Goal: Task Accomplishment & Management: Complete application form

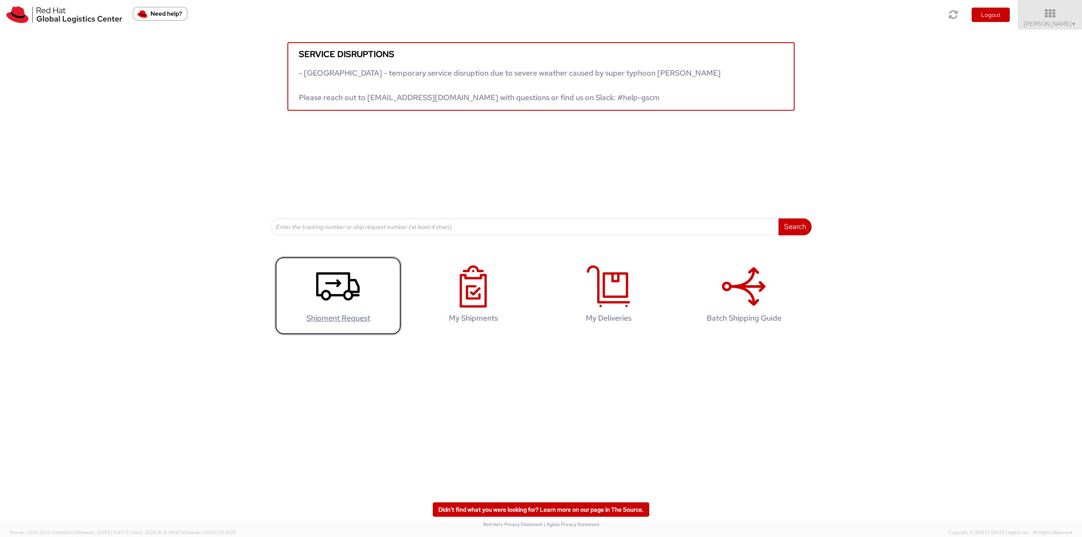
drag, startPoint x: 291, startPoint y: 287, endPoint x: 281, endPoint y: 284, distance: 10.6
click at [291, 287] on link "Shipment Request" at bounding box center [338, 296] width 127 height 79
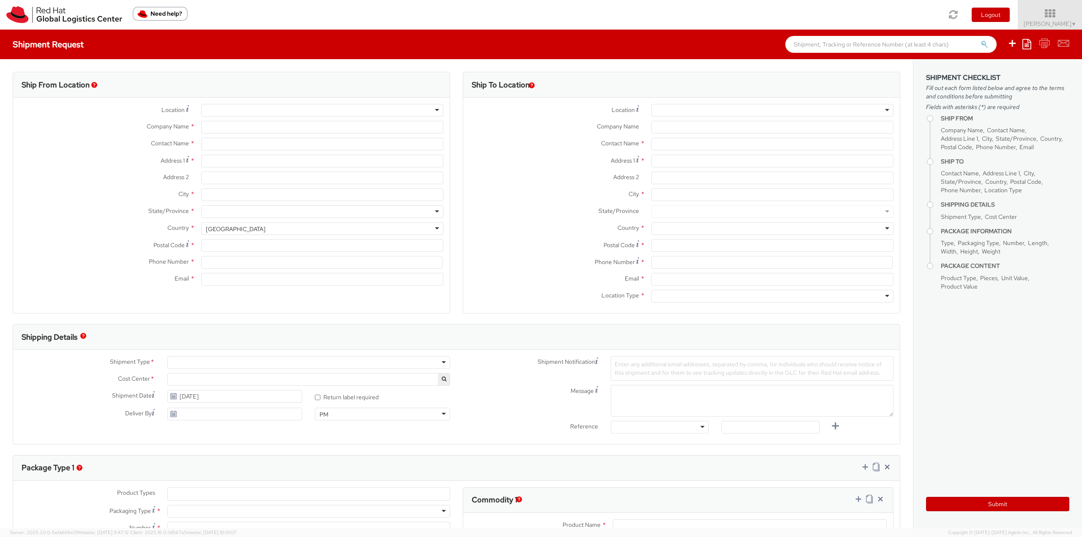
select select
select select "813"
type input "Red Hat India Private Limited"
type input "[PERSON_NAME]"
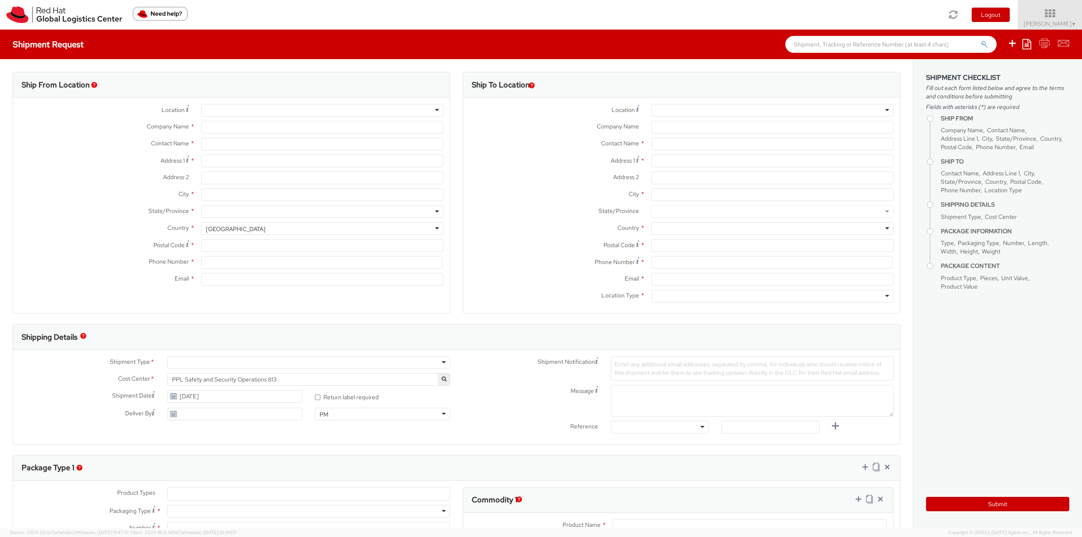
type input "Bagmane Constellation Business Park"
type input "FL 10, East Tower, Carina Building"
type input "BANGALORE"
type input "560037"
type input "918067935283"
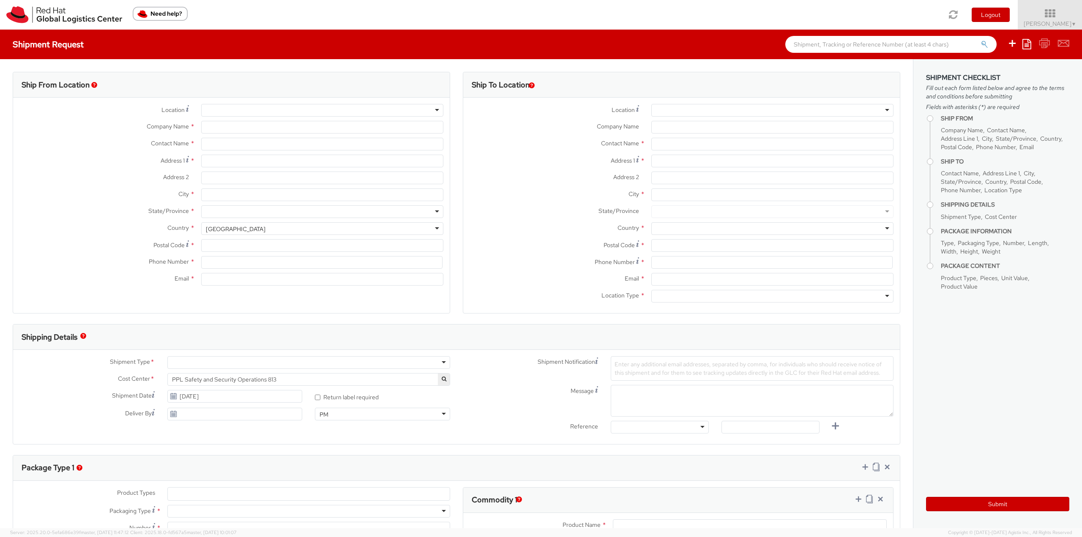
type input "nkumarp@redhat.com"
select select "CM"
select select "KGS"
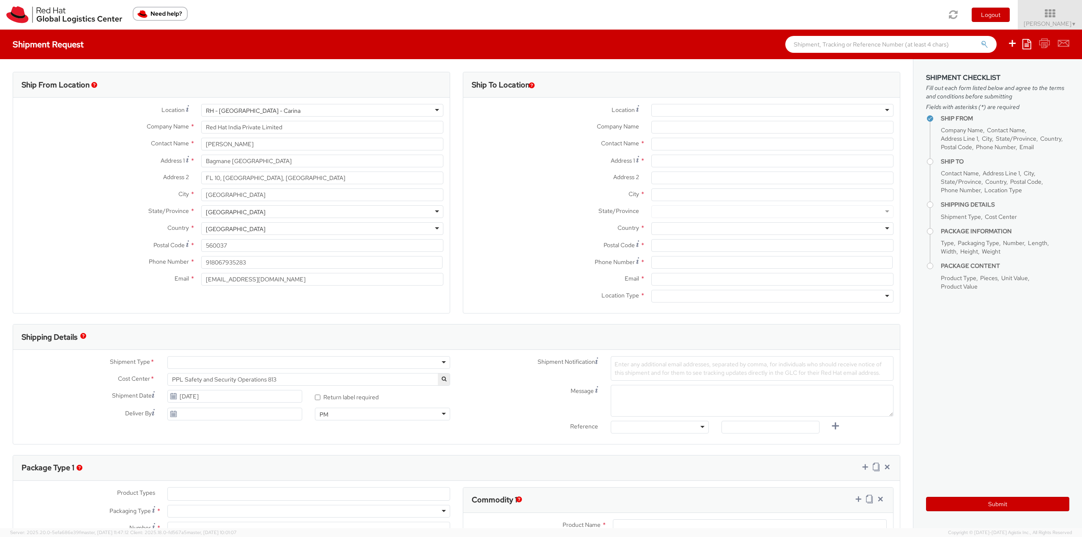
click at [272, 109] on div "RH - Bangalore - Carina" at bounding box center [322, 110] width 242 height 13
drag, startPoint x: 288, startPoint y: 109, endPoint x: 194, endPoint y: 105, distance: 93.9
click at [195, 105] on div "RH - Bangalore - Carina RH - Bangalore - Carina RH - Amsterdam - MSO RH - Amste…" at bounding box center [322, 110] width 255 height 13
click at [435, 110] on div "RH - Bangalore - Carina" at bounding box center [322, 110] width 242 height 13
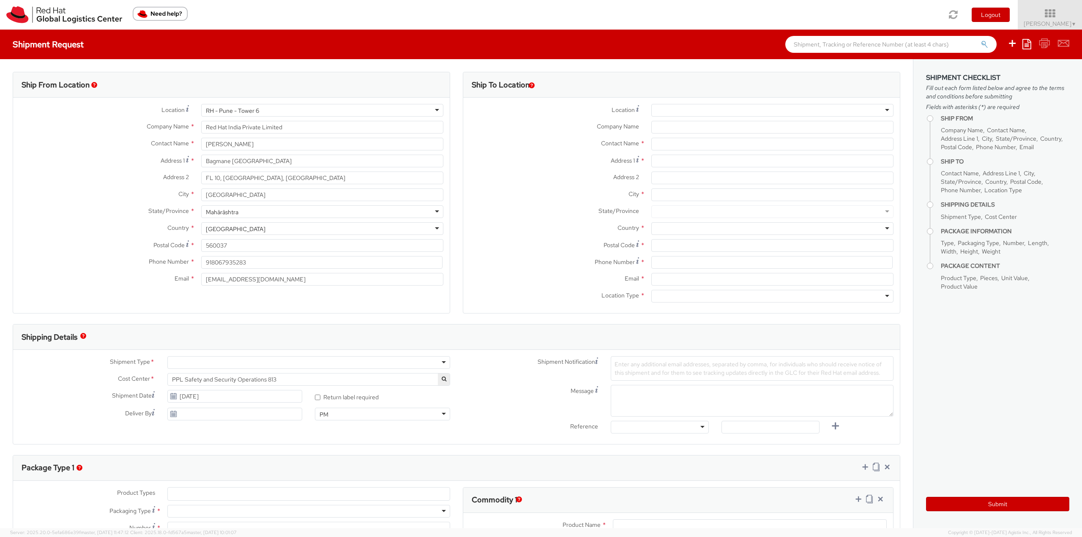
type input "Level 3, Wing A&B, Tower 6, Cybercity"
type input "Magarpatta City, Hadapsar"
type input "PUNE"
type input "411013"
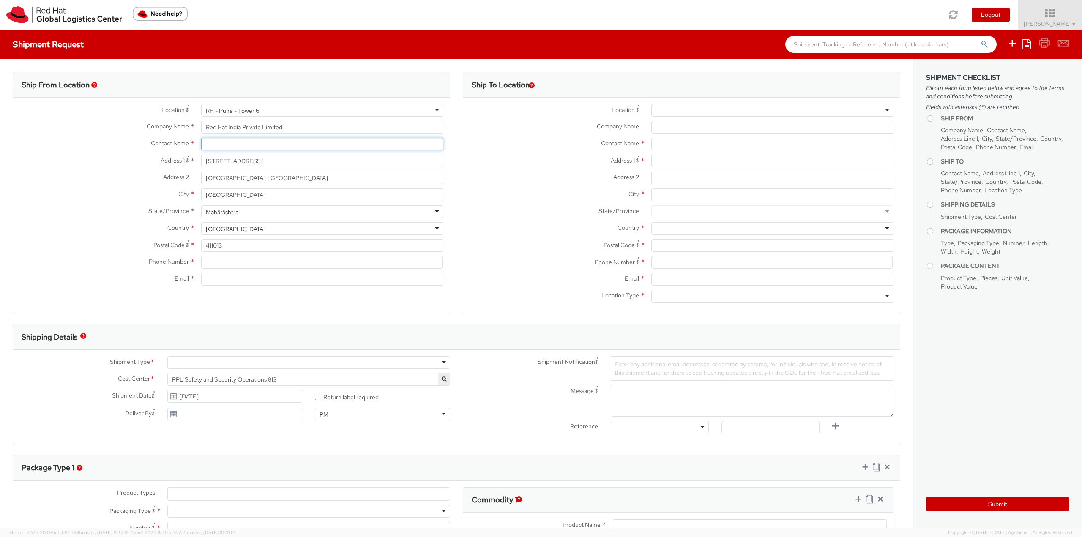
click at [213, 142] on input "text" at bounding box center [322, 144] width 242 height 13
paste input "Vaishnavi Jadhav"
type input "Vaishnavi Jadhav"
click at [128, 191] on label "City *" at bounding box center [104, 194] width 182 height 11
click at [201, 191] on input "PUNE" at bounding box center [322, 195] width 242 height 13
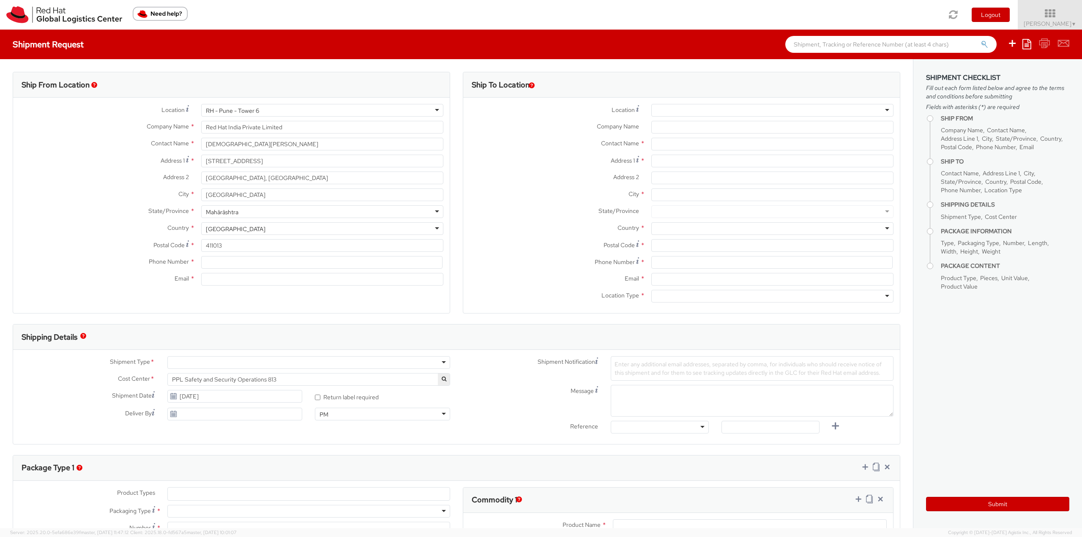
click at [102, 227] on label "Country *" at bounding box center [104, 227] width 182 height 11
click at [219, 264] on input at bounding box center [321, 262] width 241 height 13
paste input "91 8624024145"
type input "91 8624024145"
click at [220, 280] on input "Email *" at bounding box center [322, 279] width 242 height 13
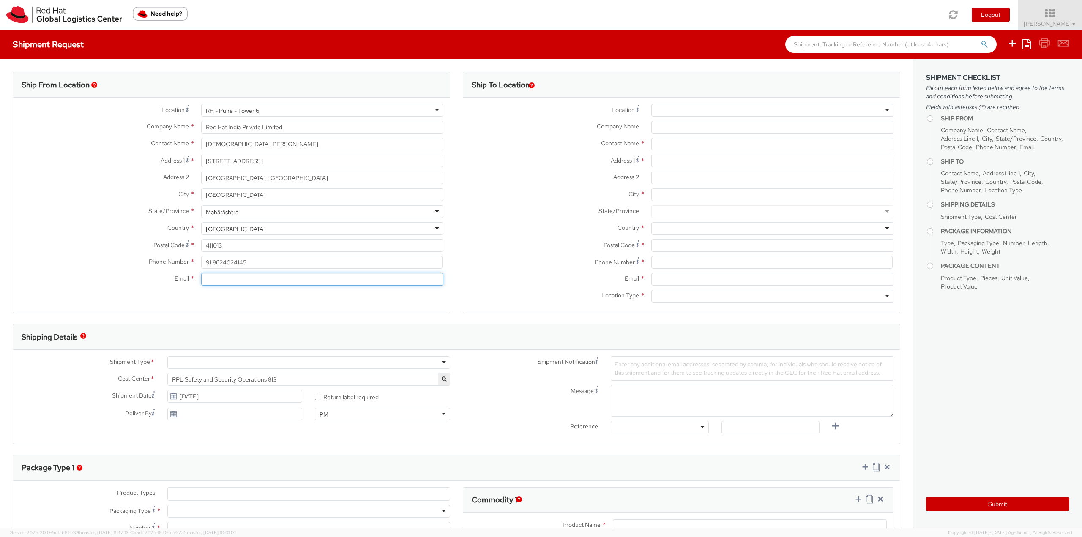
paste input "vajadhav@redhat.com"
type input "vajadhav@redhat.com"
click at [668, 144] on input "text" at bounding box center [773, 144] width 242 height 13
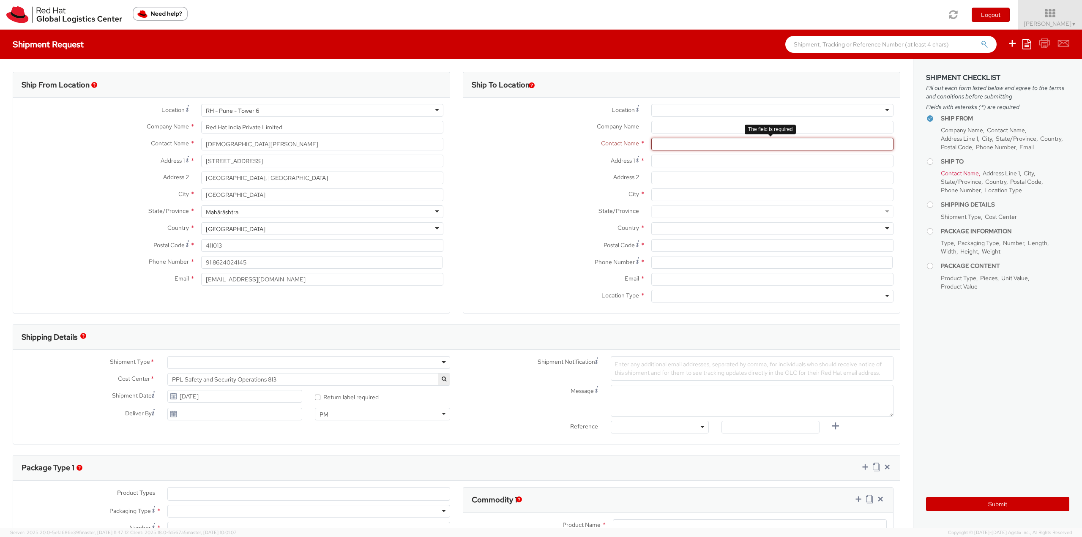
click at [672, 143] on input "text" at bounding box center [773, 144] width 242 height 13
paste input "Janaki Dehankar"
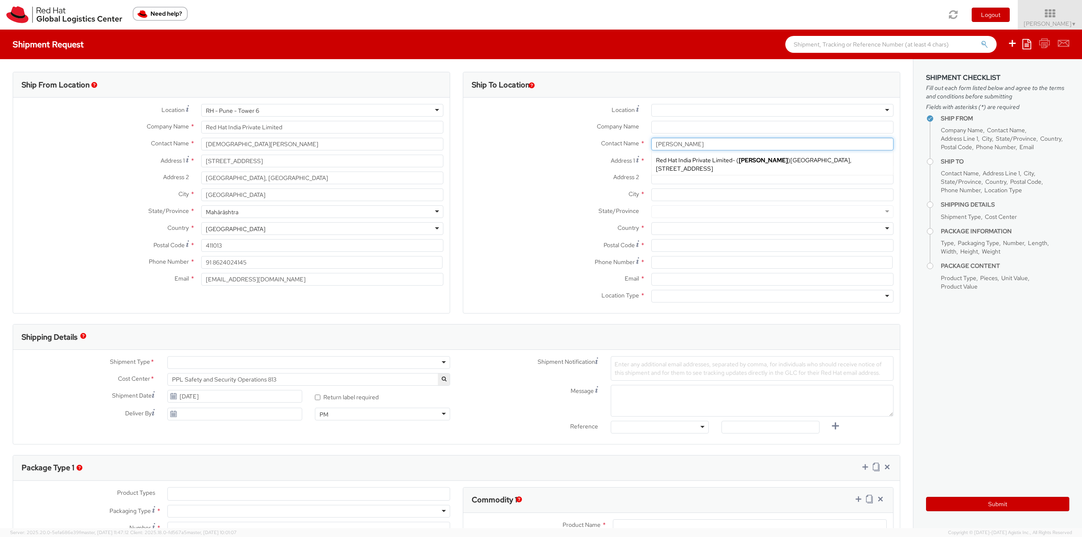
type input "Janaki Dehankar"
click at [510, 163] on label "Address 1 *" at bounding box center [554, 160] width 182 height 11
click at [652, 163] on input "Address 1 *" at bounding box center [773, 161] width 242 height 13
paste input "Gokul, Malipura, Old Town, Badnera"
type input "Gokul, Malipura, Old Town, Badnera"
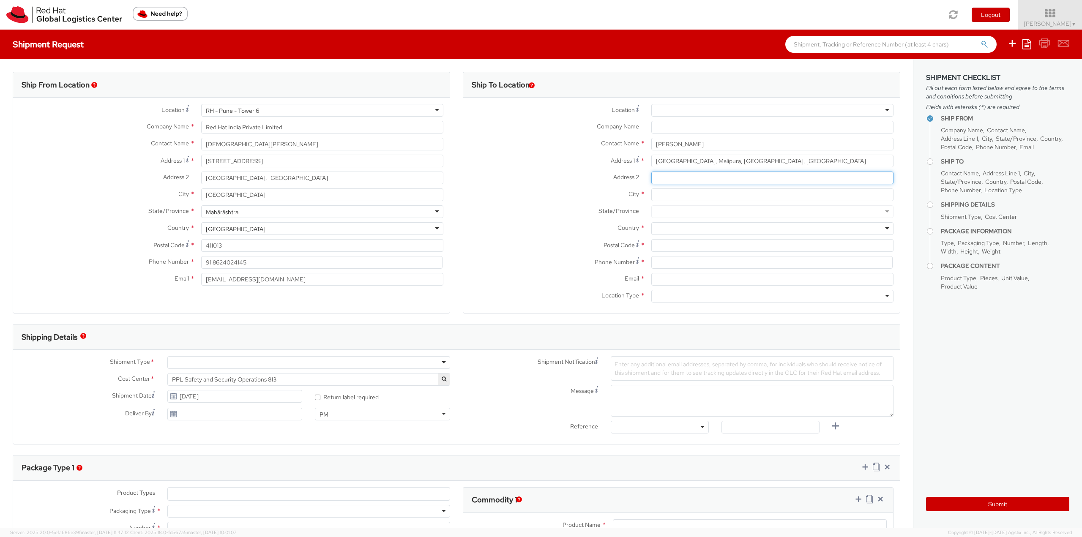
click at [660, 181] on input "Address 2 *" at bounding box center [773, 178] width 242 height 13
paste input "Near Gajanan Maharaj Mandir"
type input "Near Gajanan Maharaj Mandir"
click at [672, 192] on input "City *" at bounding box center [773, 195] width 242 height 13
paste input "Amravati"
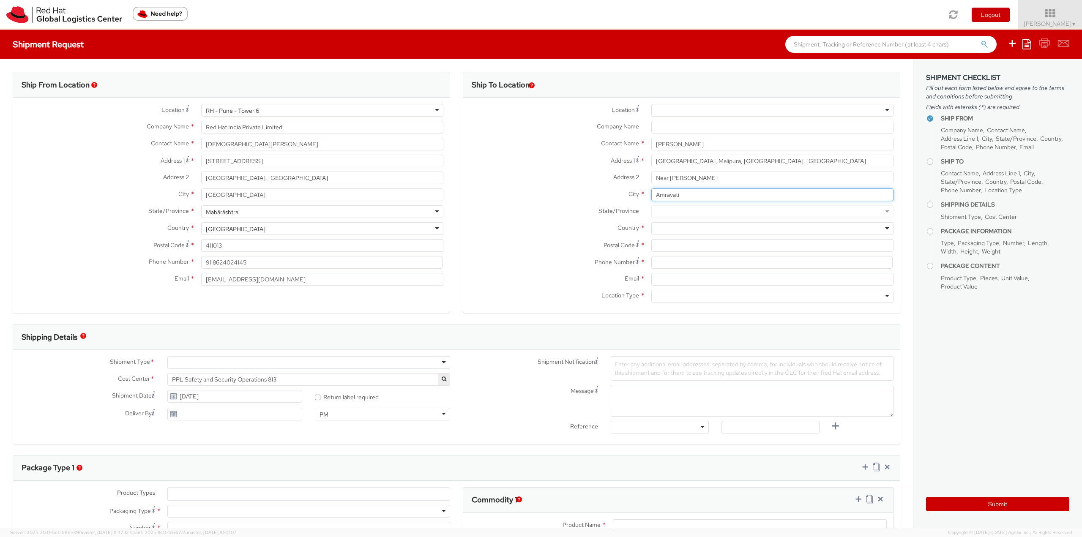
type input "Amravati"
click at [575, 184] on div "Address 2 * Near Gajanan Maharaj Mandir" at bounding box center [681, 180] width 437 height 17
click at [667, 227] on div at bounding box center [773, 228] width 242 height 13
drag, startPoint x: 690, startPoint y: 235, endPoint x: 623, endPoint y: 233, distance: 67.2
click at [623, 233] on div "Country *" at bounding box center [681, 228] width 437 height 13
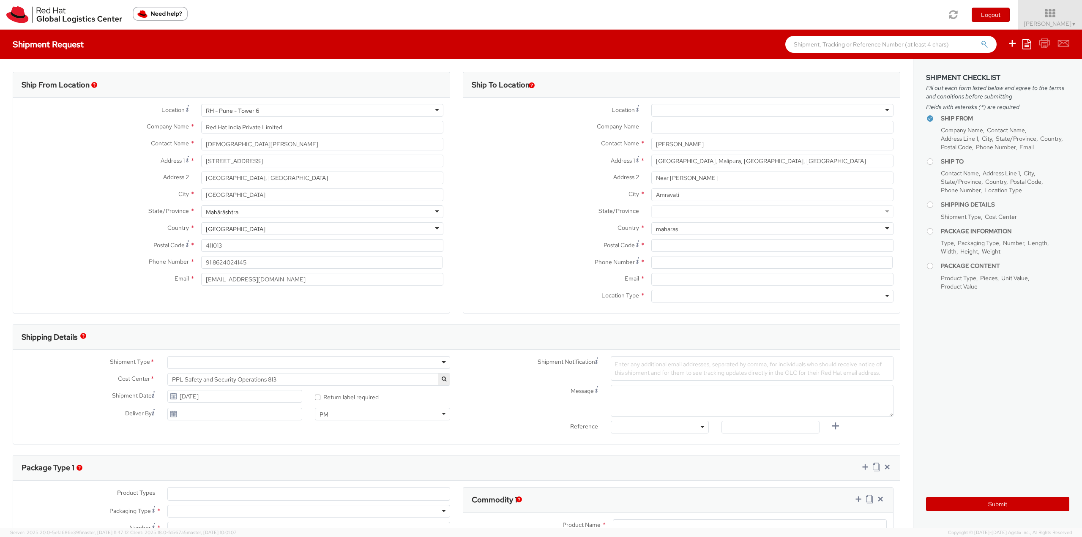
drag, startPoint x: 685, startPoint y: 230, endPoint x: 609, endPoint y: 228, distance: 76.1
click at [609, 228] on div "Country *" at bounding box center [681, 228] width 437 height 13
type input "m"
type input "india"
click at [663, 211] on div at bounding box center [773, 211] width 242 height 13
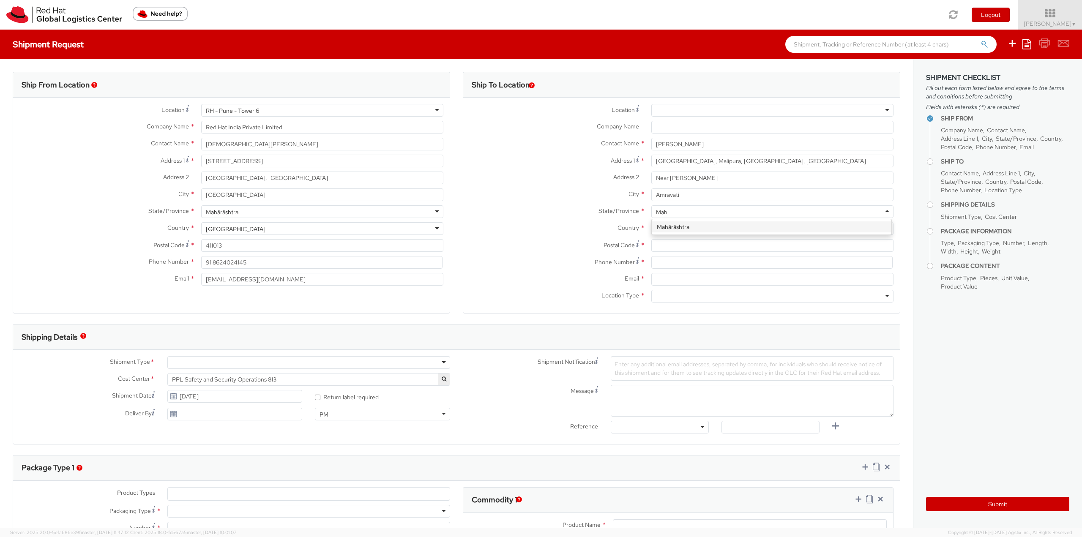
type input "Maha"
click at [661, 244] on input "Postal Code *" at bounding box center [773, 245] width 242 height 13
paste input "444701"
type input "444701"
click at [665, 263] on input at bounding box center [772, 262] width 241 height 13
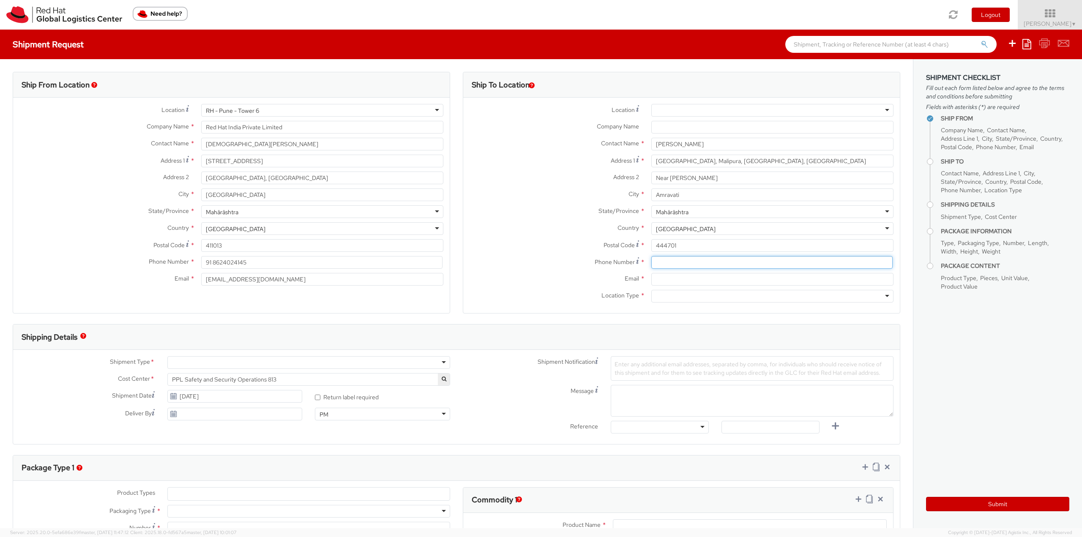
paste input "+91-7767836444"
type input "+91-7767836444"
click at [665, 284] on input "Email *" at bounding box center [773, 279] width 242 height 13
paste input "djanaki@redhat.com"
type input "djanaki@redhat.com"
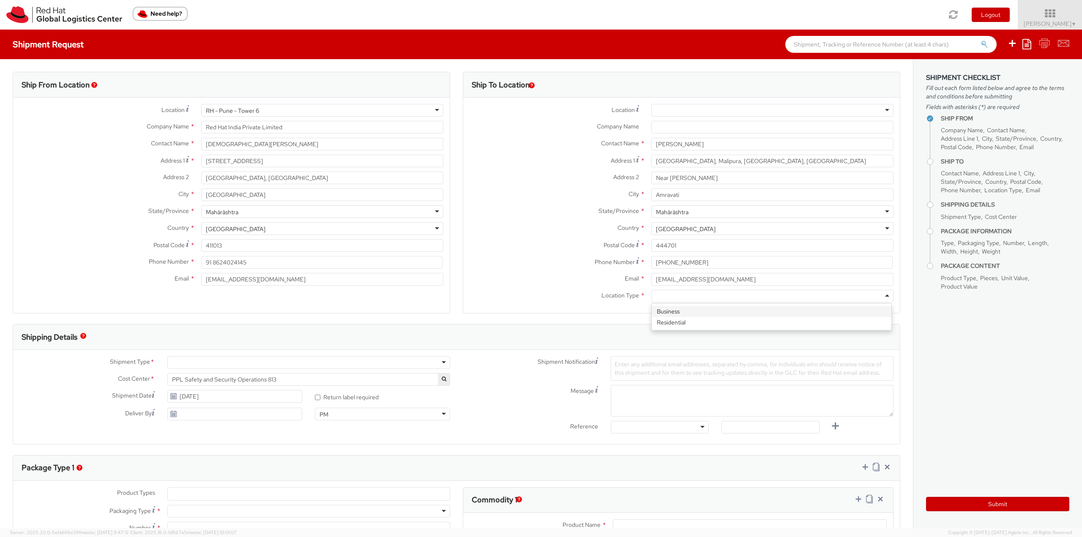
click at [664, 301] on div at bounding box center [773, 296] width 242 height 13
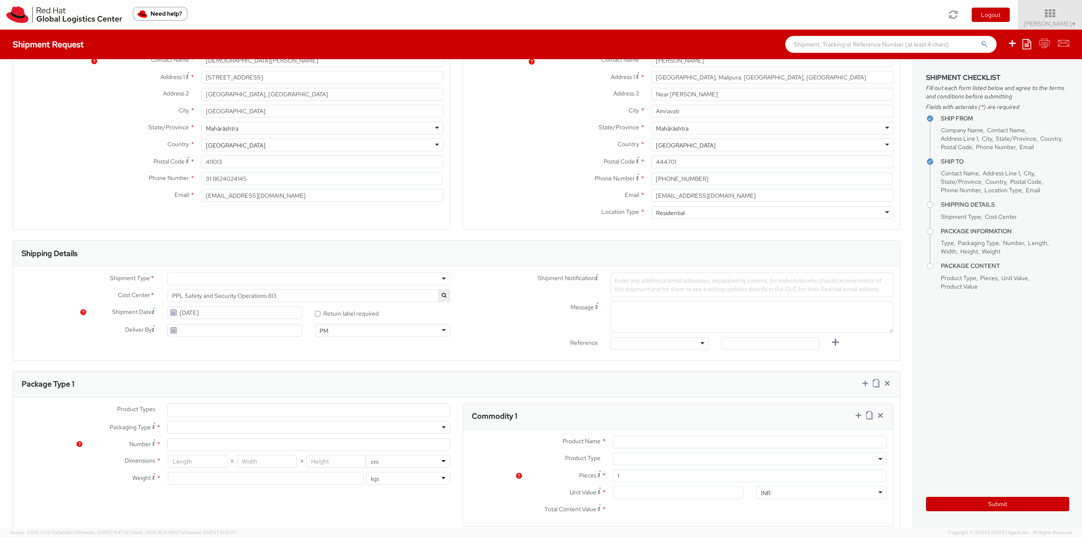
scroll to position [85, 0]
click at [178, 277] on div at bounding box center [308, 278] width 283 height 13
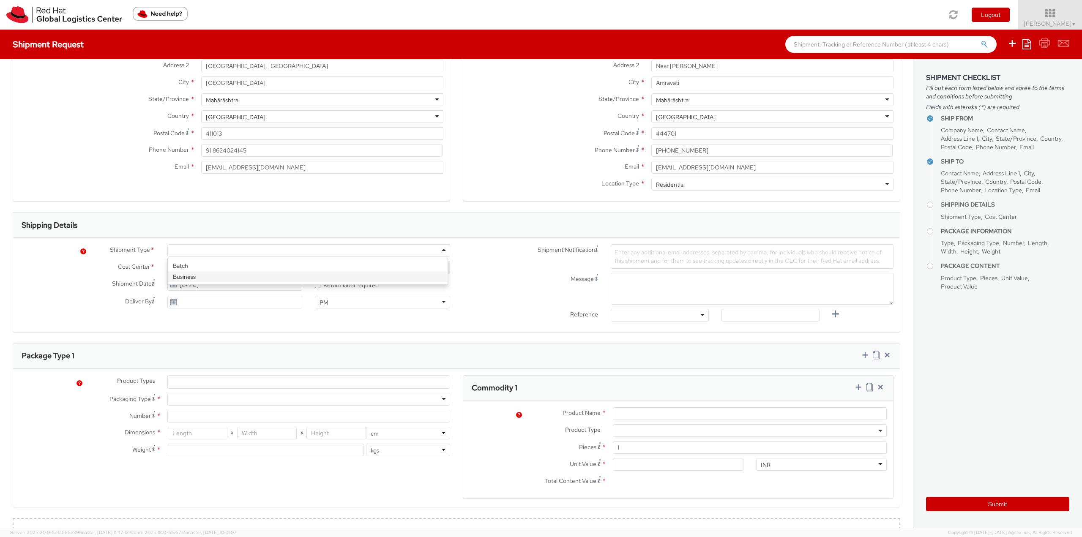
scroll to position [127, 0]
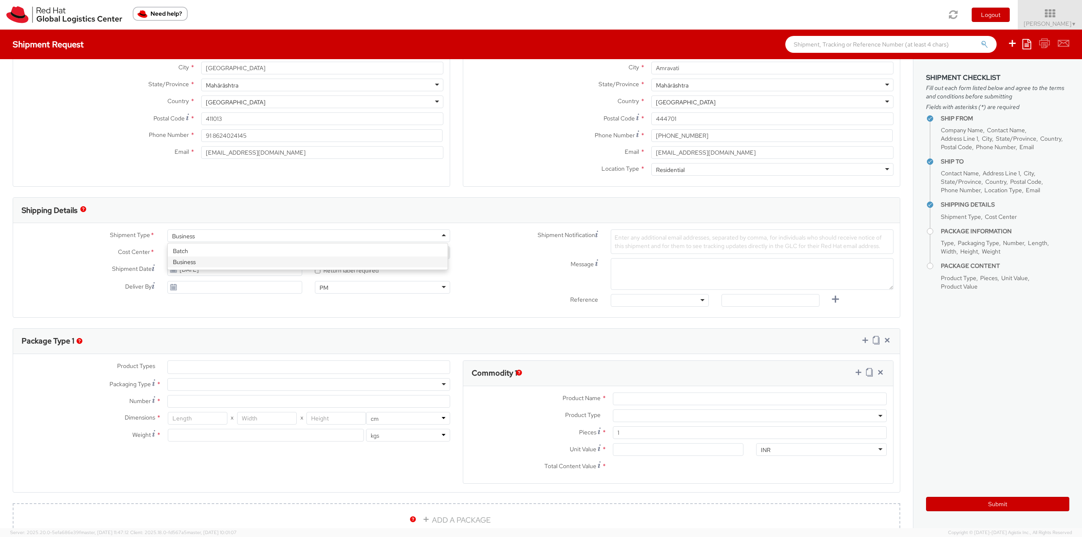
click at [219, 236] on div "Business" at bounding box center [308, 236] width 283 height 13
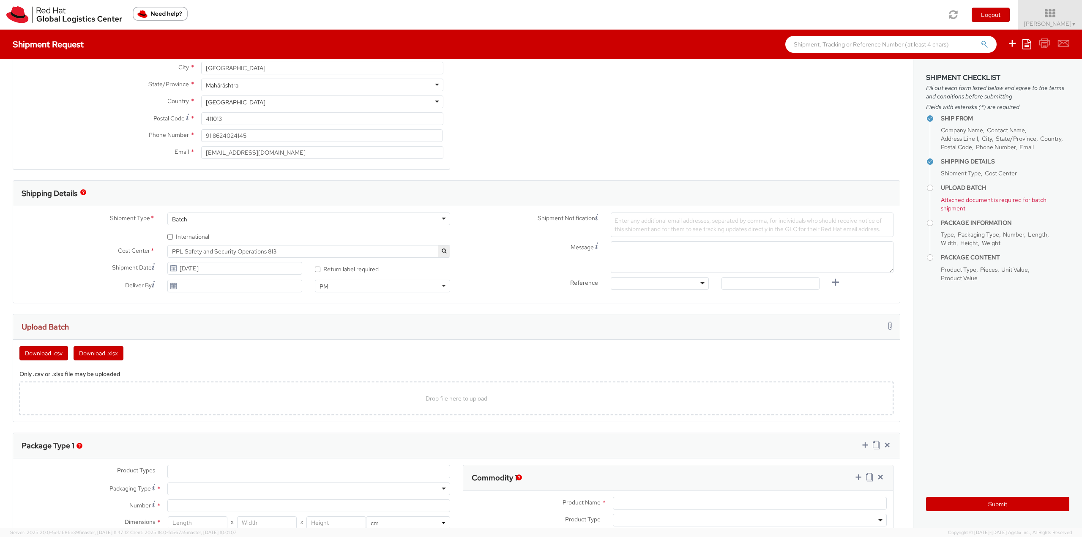
click at [209, 221] on div "Batch" at bounding box center [308, 219] width 283 height 13
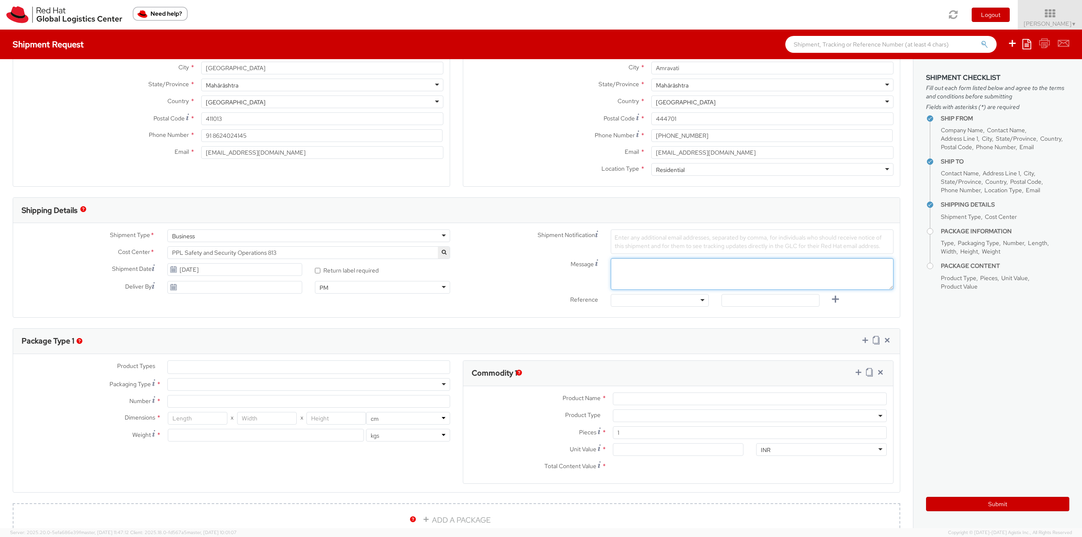
click at [626, 274] on textarea "Message" at bounding box center [752, 274] width 283 height 32
paste textarea "Janaki Dehankar"
type textarea "Associate Name - Janaki Dehankar"
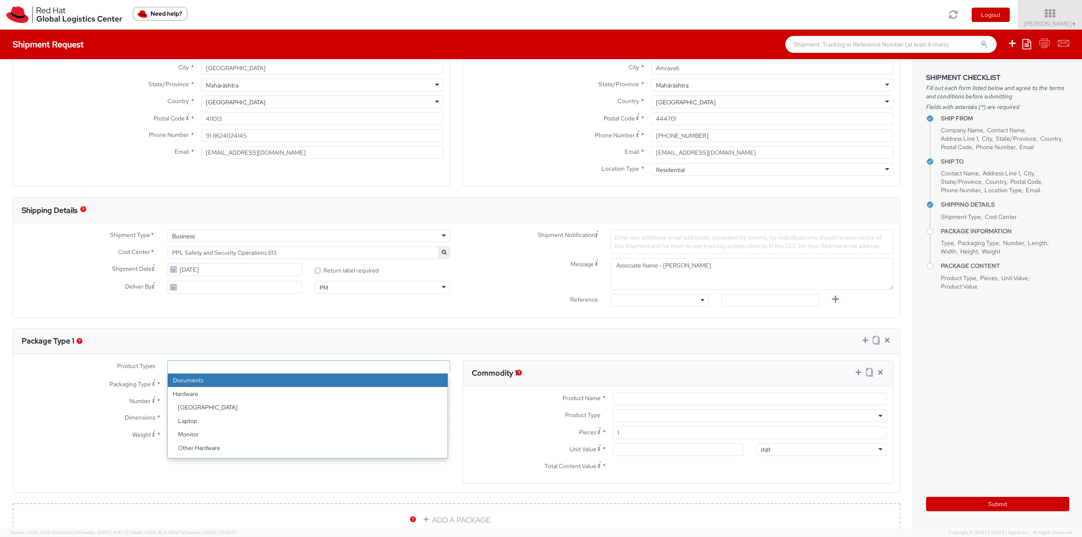
click at [178, 366] on li at bounding box center [174, 367] width 13 height 13
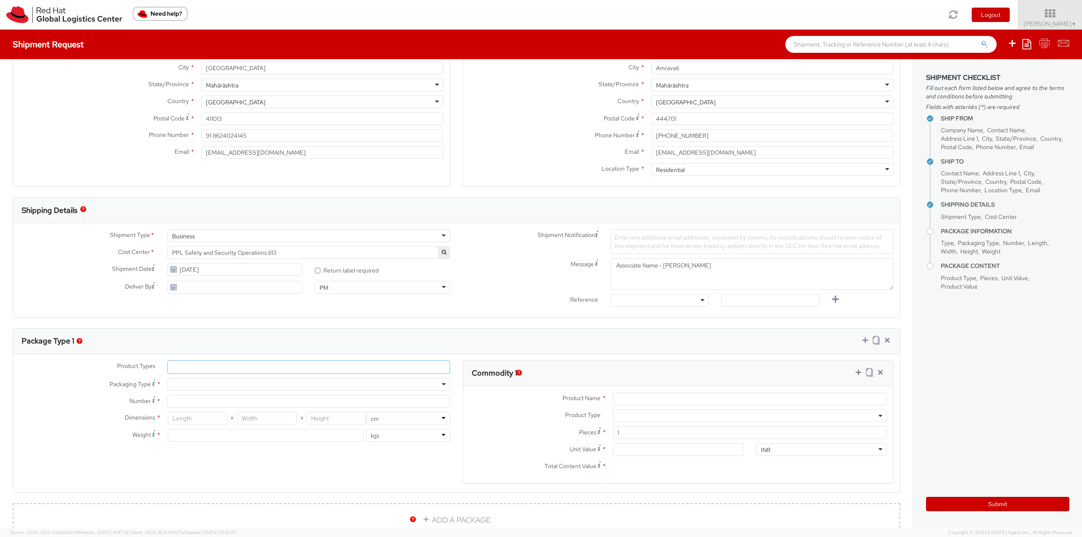
click at [180, 364] on ul at bounding box center [309, 367] width 282 height 13
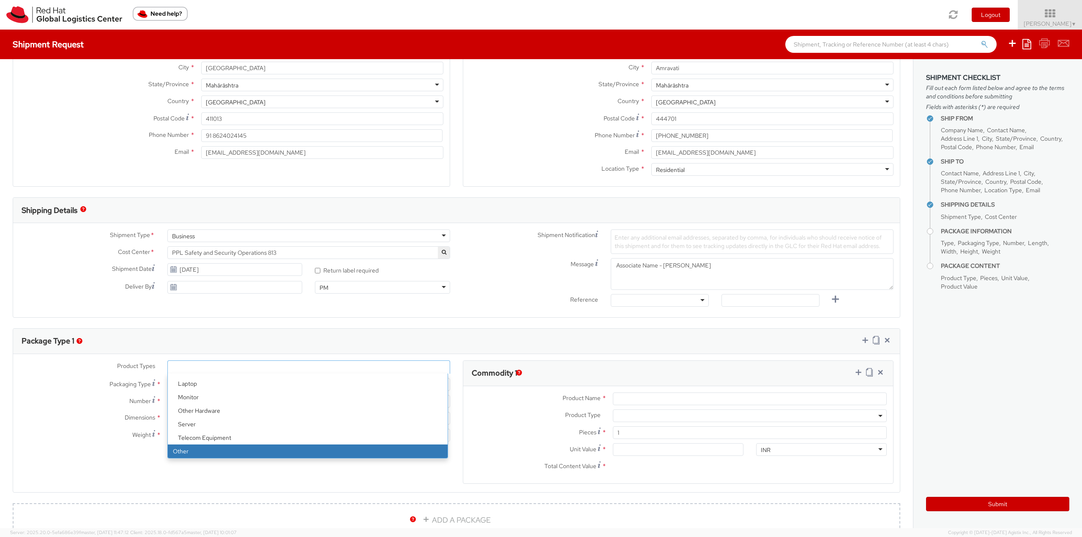
select select "OTHER"
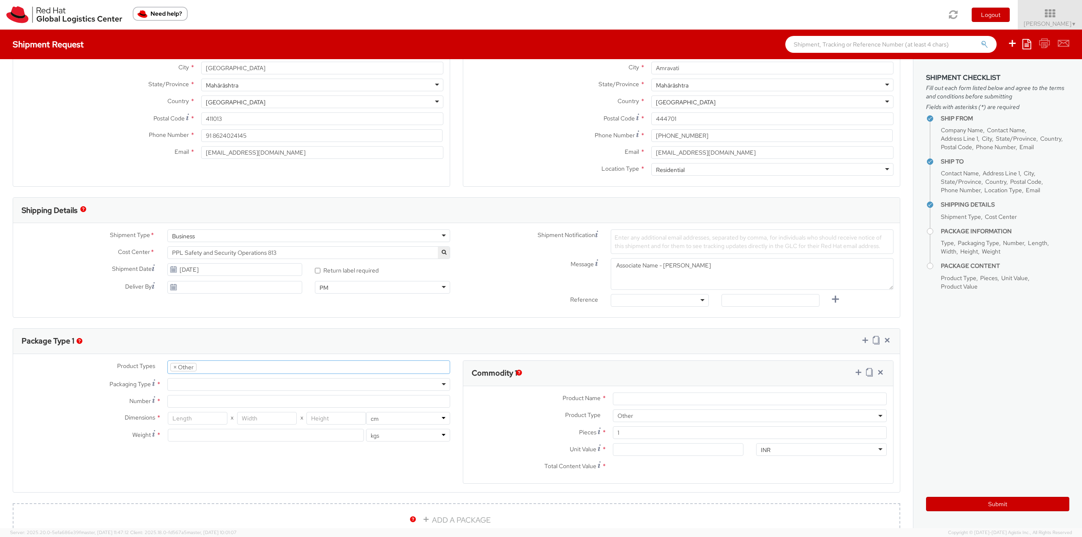
select select "OTHER"
click at [177, 386] on div at bounding box center [308, 384] width 283 height 13
type input "1"
type input "24.13"
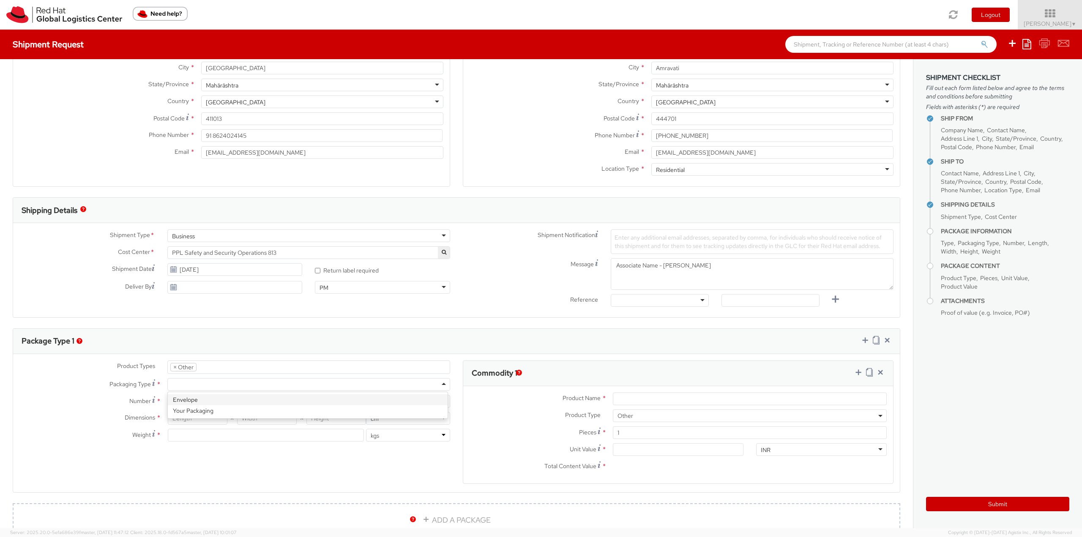
type input "31.75"
type input "0.64"
type input "0.5"
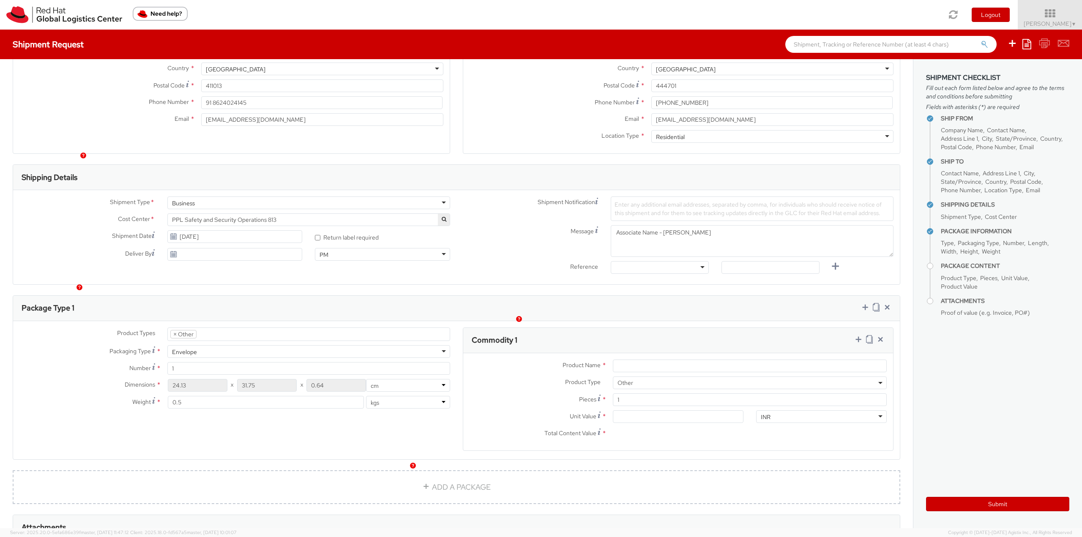
scroll to position [211, 0]
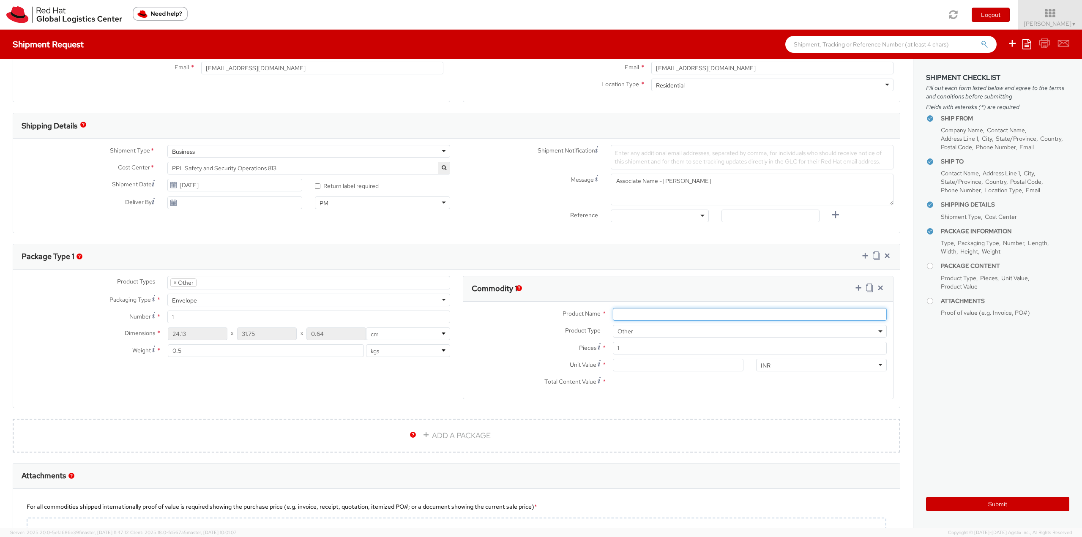
click at [624, 313] on input "Product Name *" at bounding box center [750, 314] width 274 height 13
paste input "Red Hat Employee Security ID Badge - Produced Internally - personalized (Sample…"
type input "Red Hat Employee Security ID Badge - Produced Internally - personalized (Sample…"
paste input "Red Hat Employee Security ID Badge"
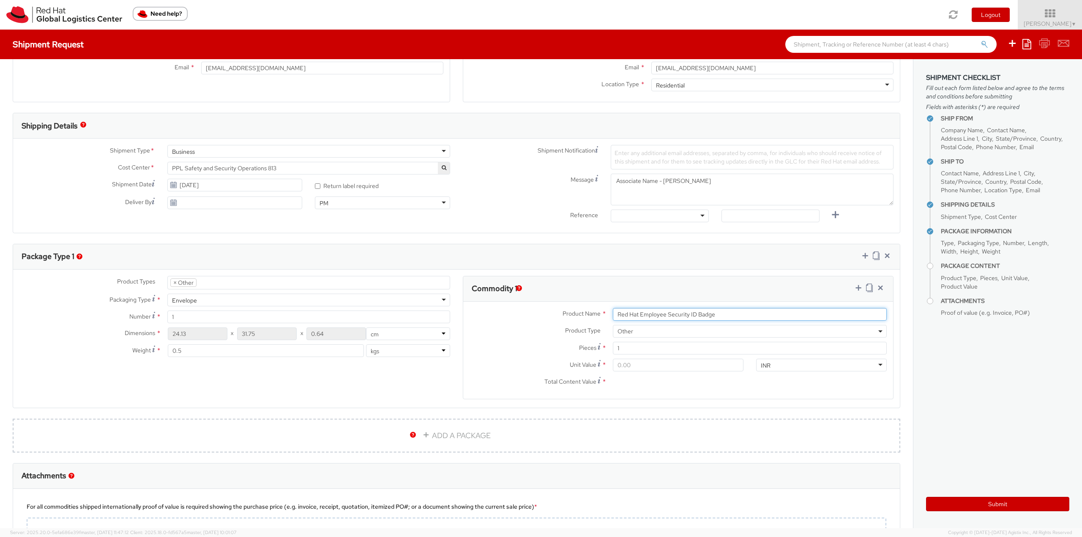
type input "Red Hat Employee Security ID Badge"
click at [628, 363] on input "Unit Value *" at bounding box center [678, 365] width 131 height 13
type input "3.00"
type input "31.00"
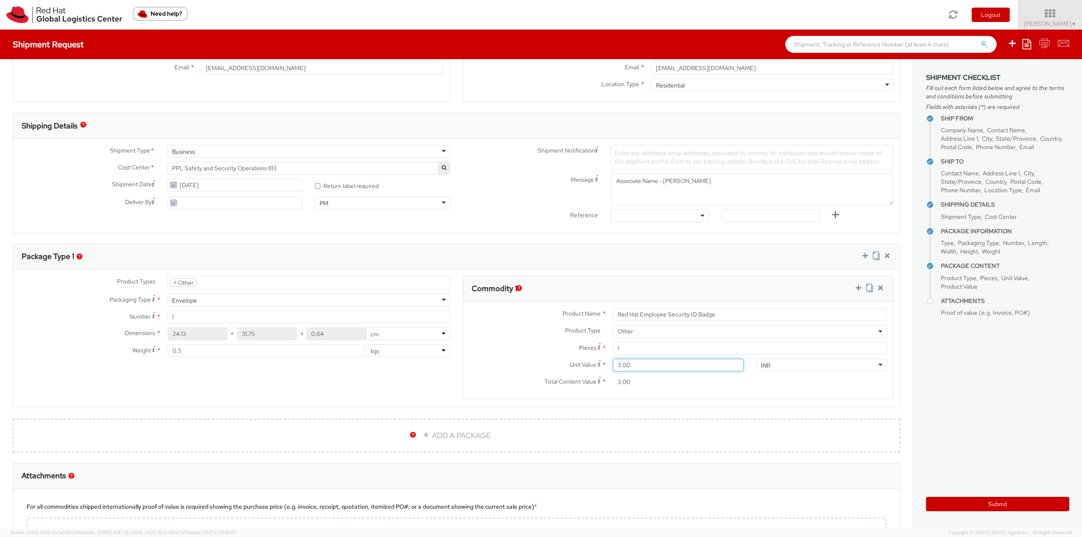
type input "31.00"
type input "315.00"
click at [854, 287] on icon at bounding box center [858, 288] width 8 height 8
select select
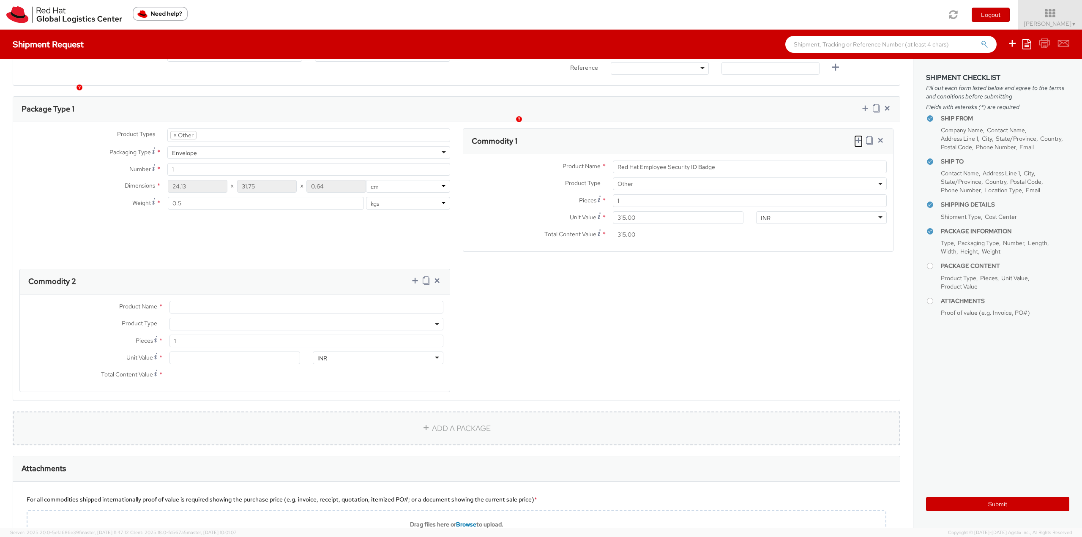
scroll to position [381, 0]
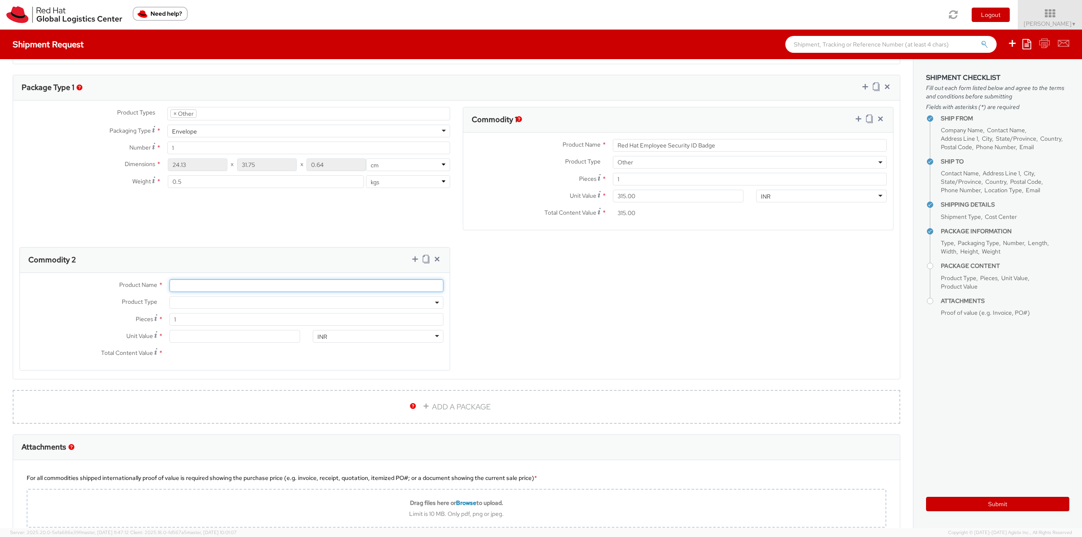
click at [197, 282] on input "Product Name *" at bounding box center [307, 285] width 274 height 13
paste input "Badge Reel- Clip w/ reel"
type input "Badge Reel- Clip w/ reel"
click at [192, 302] on span at bounding box center [307, 302] width 274 height 13
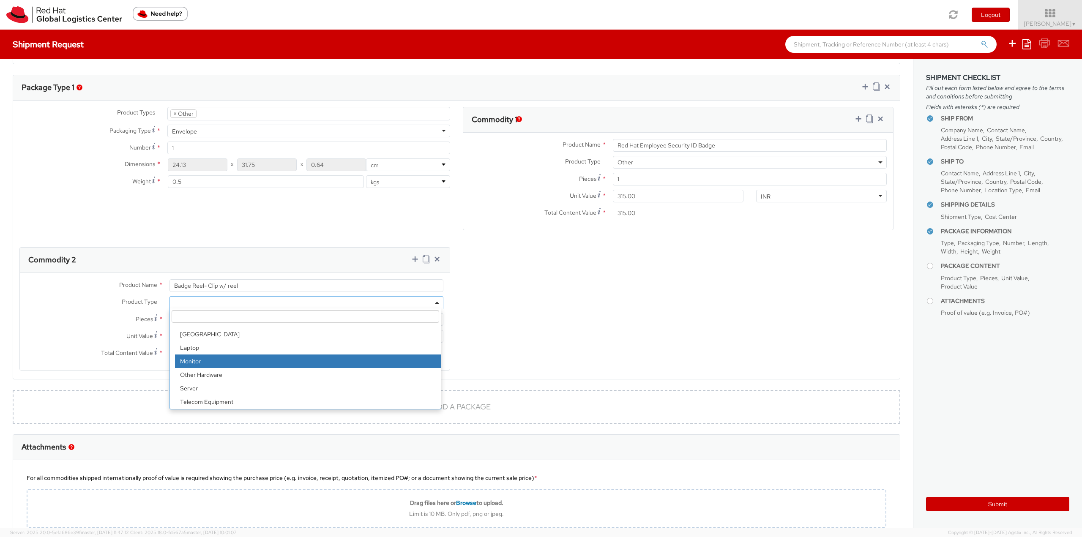
scroll to position [37, 0]
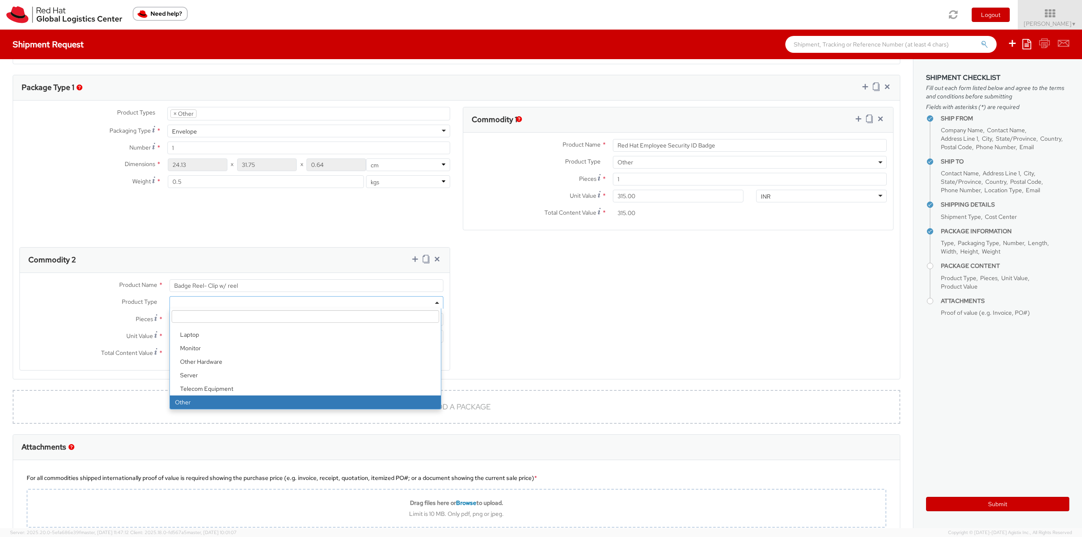
select select "OTHER"
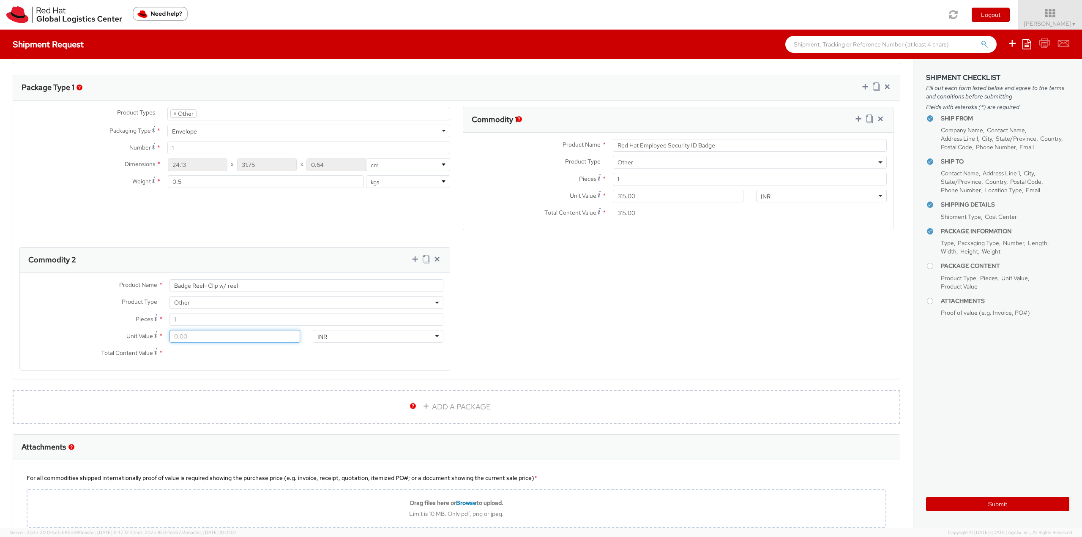
click at [190, 332] on input "Unit Value *" at bounding box center [235, 336] width 131 height 13
type input "4.00"
type input "40.00"
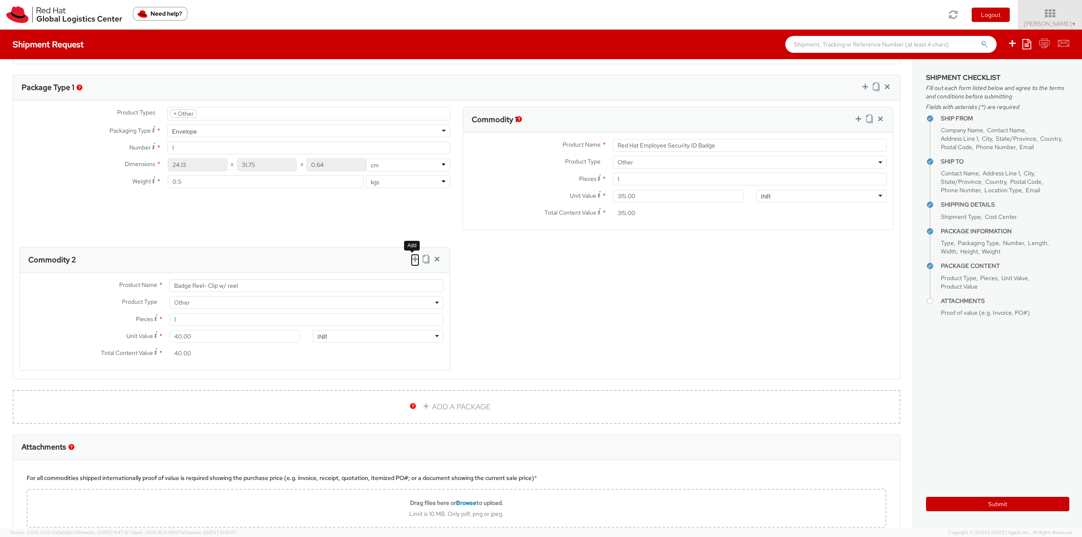
click at [411, 260] on icon at bounding box center [415, 259] width 8 height 8
select select
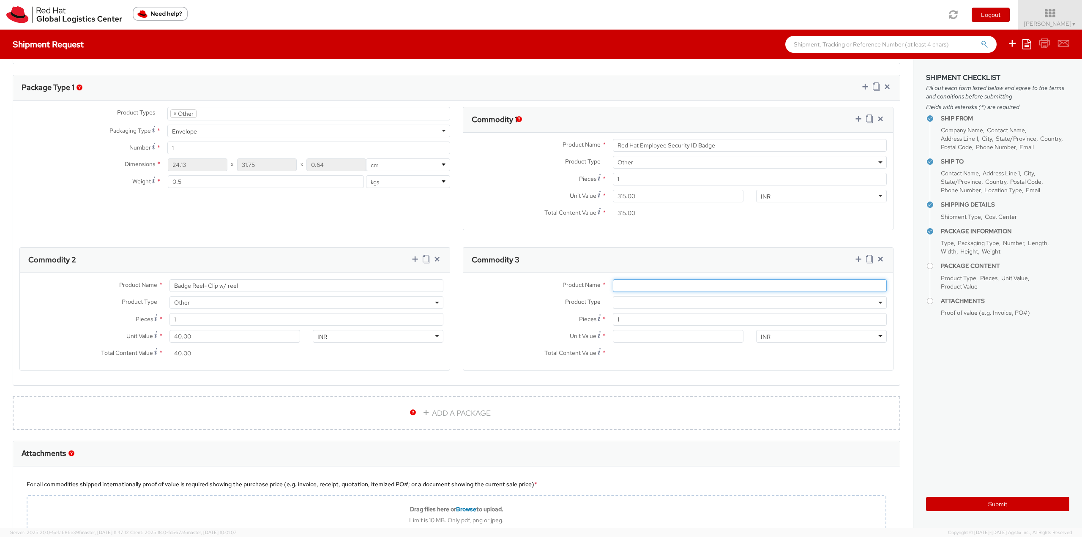
click at [625, 281] on input "Product Name *" at bounding box center [750, 285] width 274 height 13
paste input "Badge Holder - - Plastic wallet/sleeve"
type input "Badge Holder - - Plastic wallet/sleeve"
click at [626, 304] on span at bounding box center [750, 302] width 274 height 13
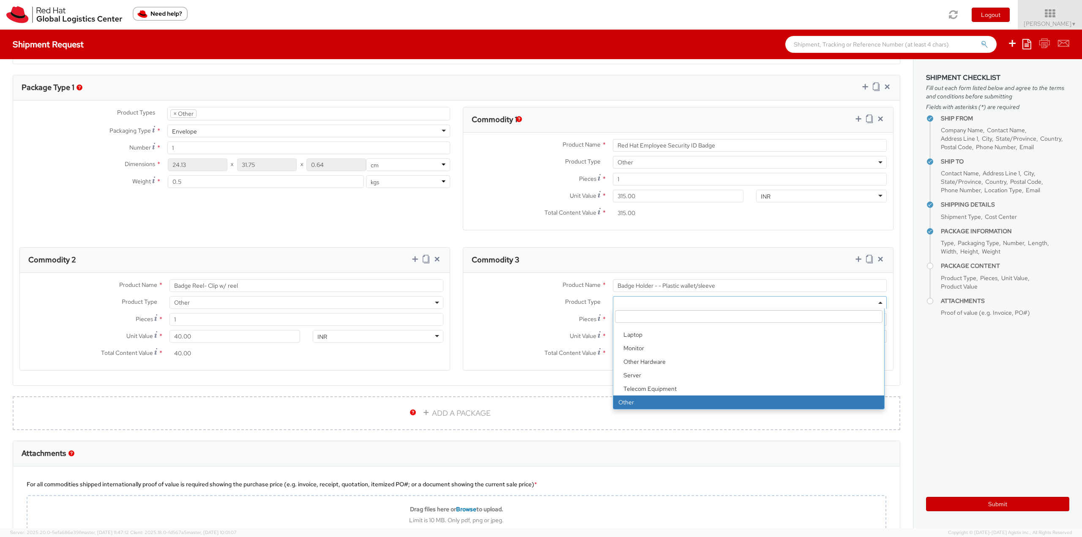
scroll to position [381, 0]
select select "OTHER"
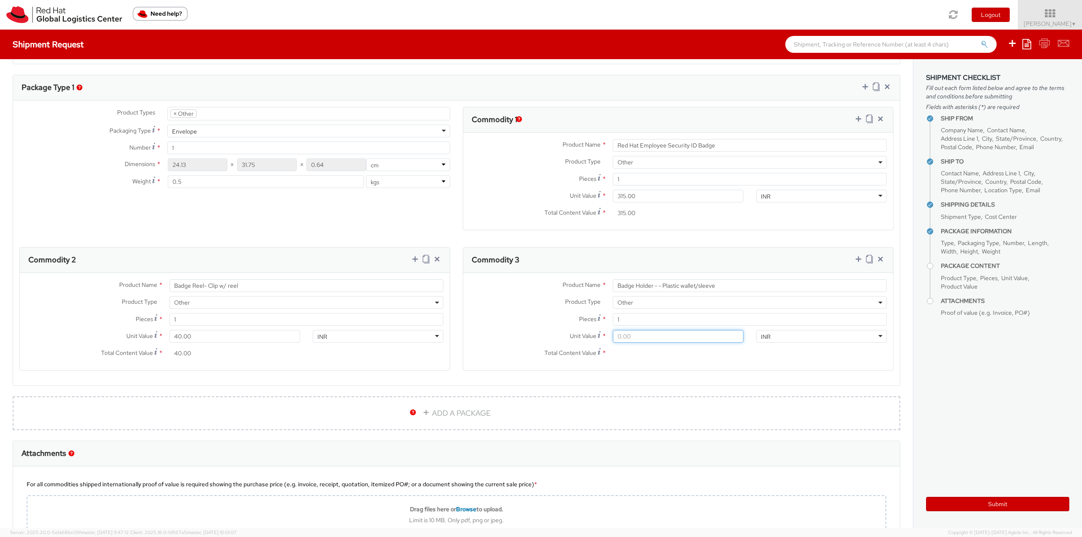
click at [622, 335] on input "Unit Value *" at bounding box center [678, 336] width 131 height 13
type input "1.00"
type input "16.00"
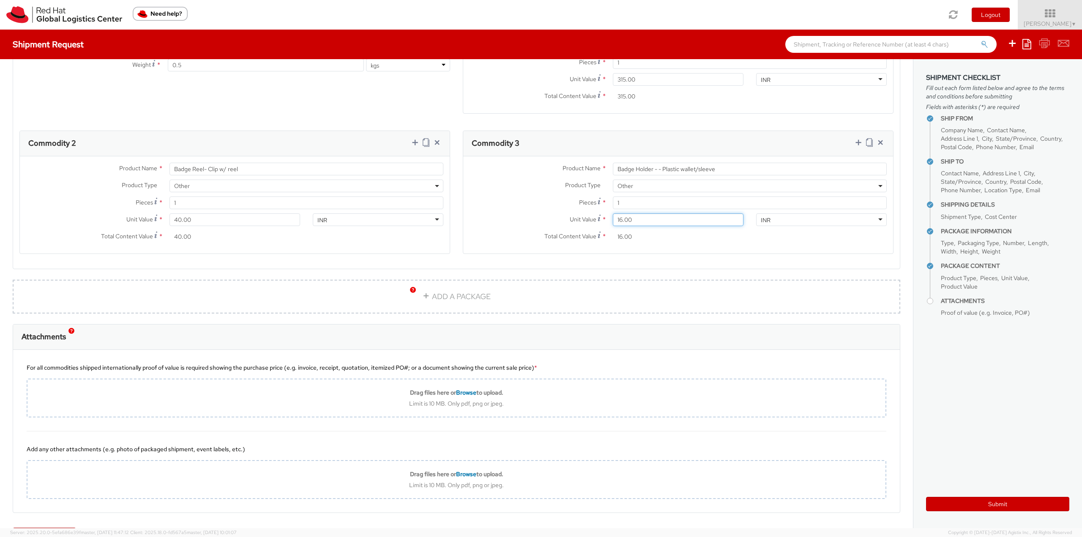
scroll to position [507, 0]
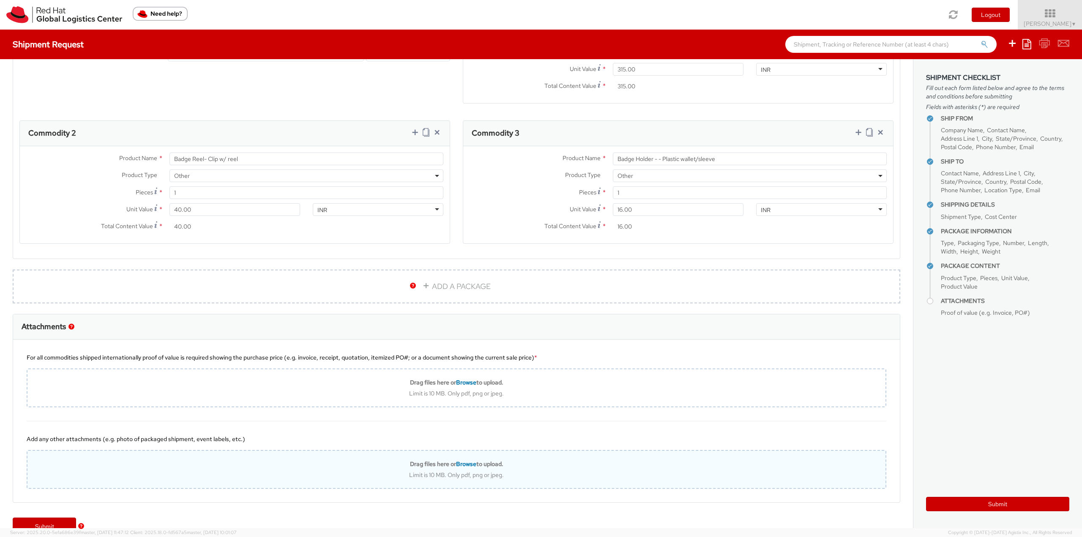
click at [441, 466] on b "Drag files here or Browse to upload." at bounding box center [456, 464] width 93 height 8
type input "C:\fakepath\SalesOrd25191977 (2) (1) (1) (1) (1) (1).pdf"
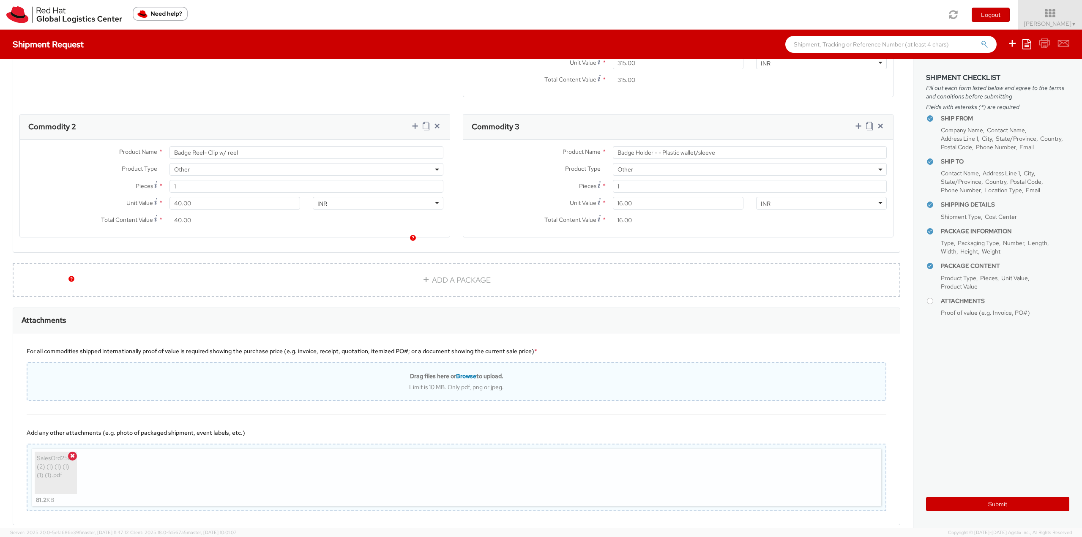
scroll to position [555, 0]
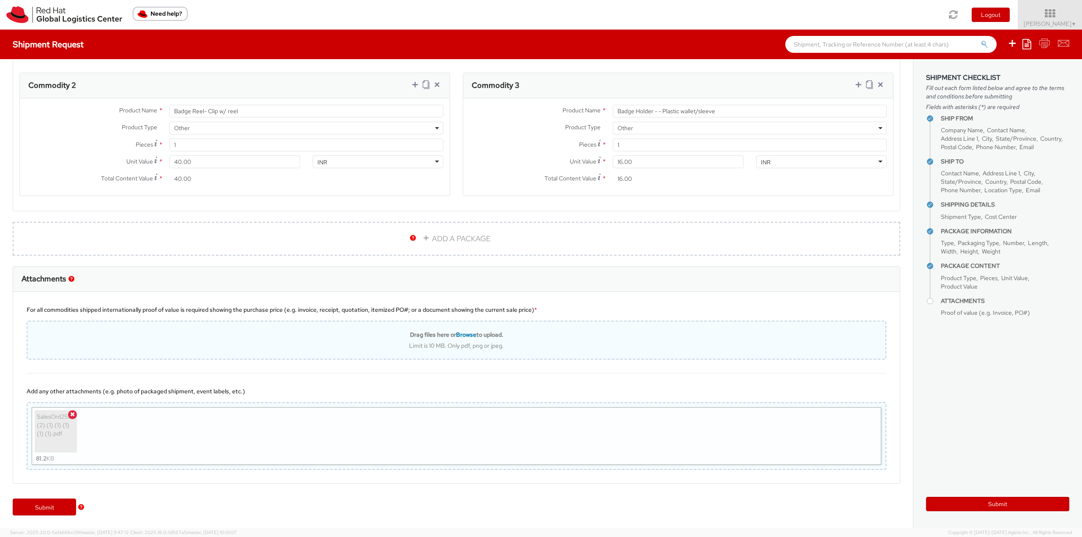
click at [452, 329] on div "Drag files here or Browse to upload. Limit is 10 MB. Only pdf, png or jpeg." at bounding box center [457, 340] width 860 height 39
type input "C:\fakepath\SalesOrd25191977 (2) (1) (1) (1) (1) (1).pdf"
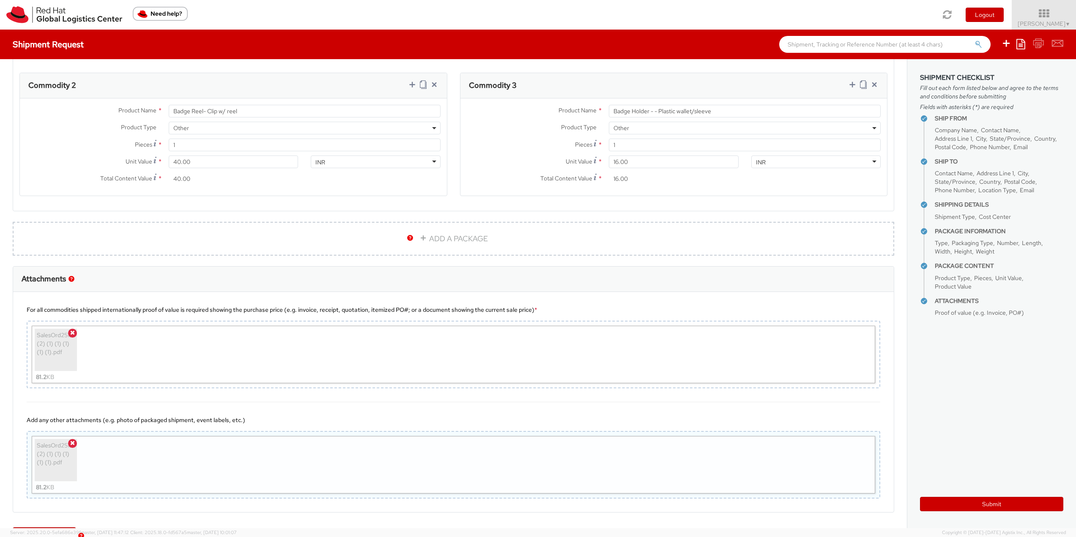
click at [67, 444] on div "SalesOrd25191977 (2) (1) (1) (1) (1) (1).pdf" at bounding box center [56, 460] width 38 height 38
click at [73, 441] on icon at bounding box center [72, 443] width 5 height 6
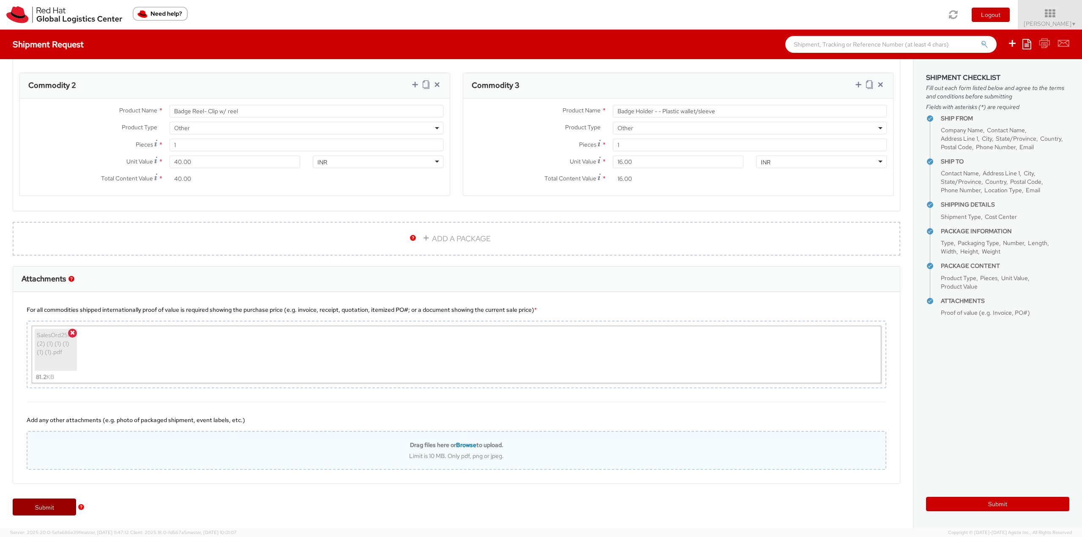
click at [47, 513] on link "Submit" at bounding box center [44, 507] width 63 height 17
type input "Janaki Dehankar"
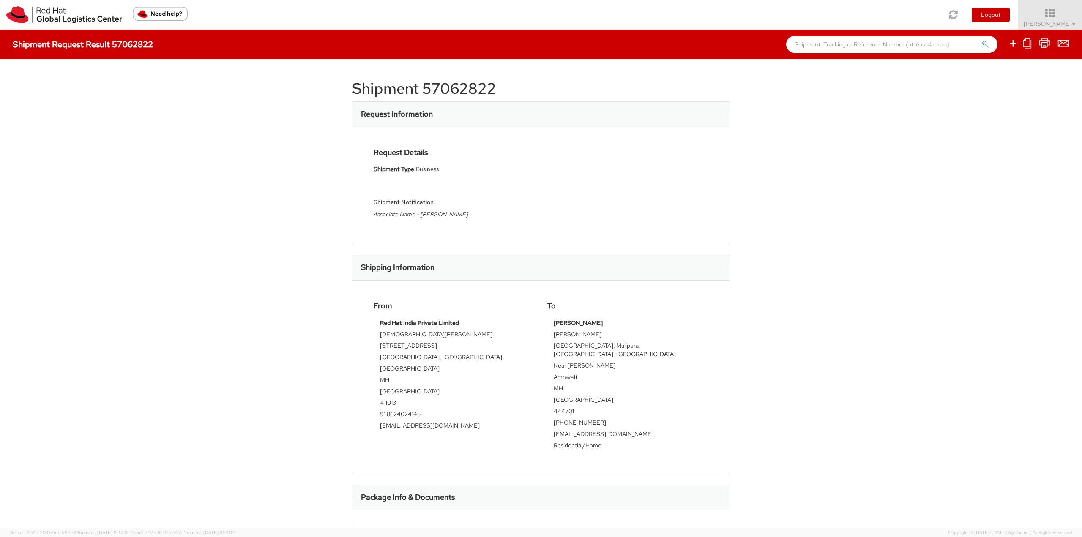
click at [412, 99] on div "Shipment 57062822 Request Information Request Details Shipment Type: Business S…" at bounding box center [541, 294] width 378 height 444
click at [410, 85] on h1 "Shipment 57062822" at bounding box center [541, 88] width 378 height 17
copy div "Shipment 57062822"
